Goal: Navigation & Orientation: Find specific page/section

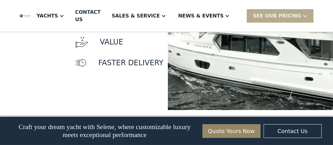
scroll to position [714, 0]
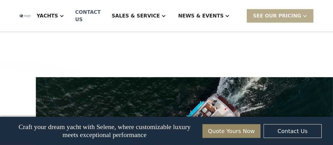
scroll to position [775, 0]
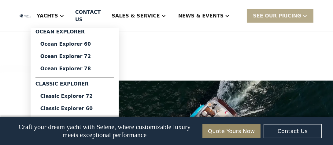
click at [58, 17] on div "Yachts" at bounding box center [47, 15] width 21 height 7
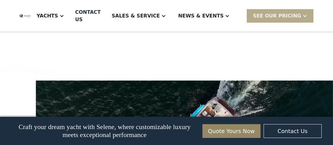
click at [58, 18] on div "Yachts" at bounding box center [47, 15] width 21 height 7
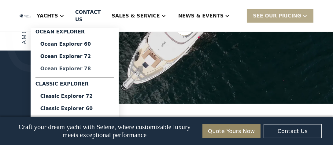
scroll to position [928, 0]
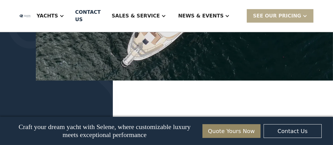
click at [208, 103] on div "We offer two lines of ocean-capable trawlers, the original Classic Explorer ser…" at bounding box center [223, 110] width 220 height 31
click at [31, 14] on img at bounding box center [25, 16] width 11 height 4
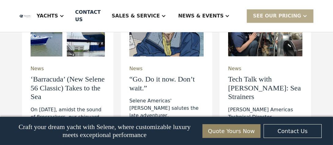
scroll to position [2080, 0]
